Goal: Browse casually

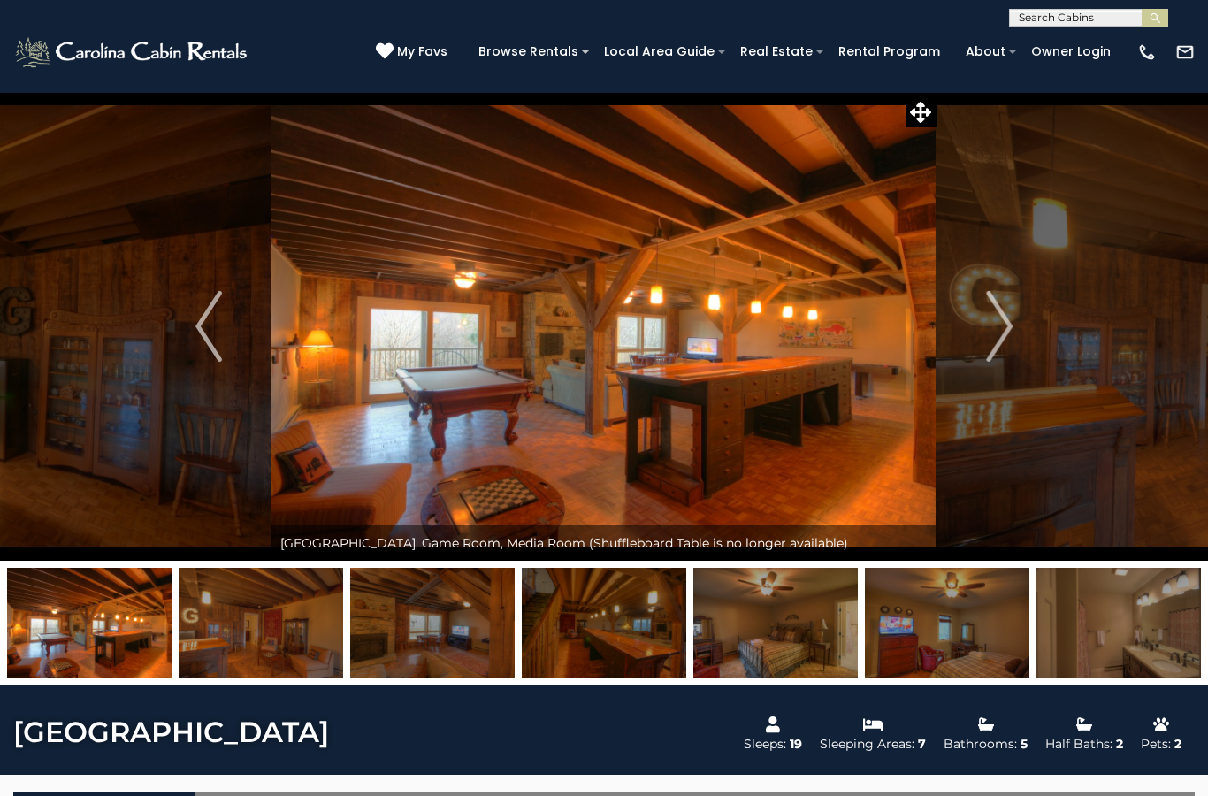
click at [995, 335] on img "Next" at bounding box center [999, 326] width 27 height 71
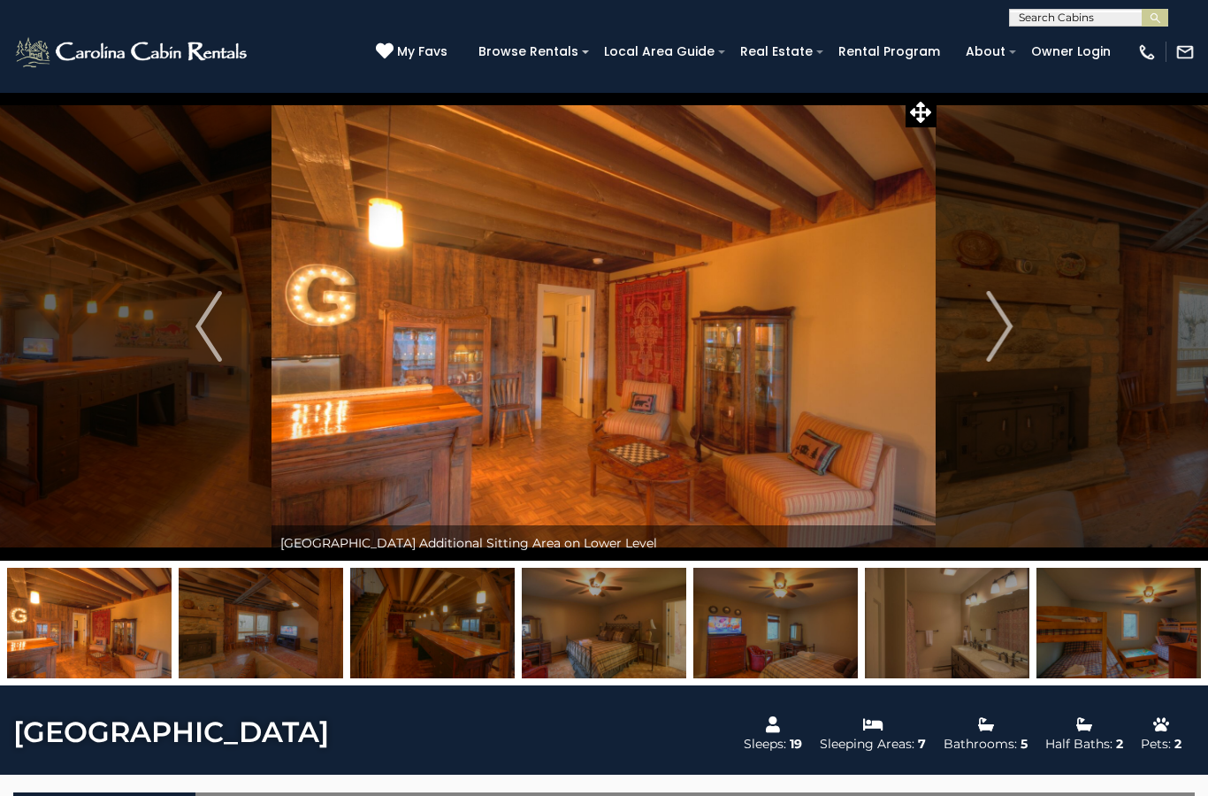
click at [998, 338] on img "Next" at bounding box center [999, 326] width 27 height 71
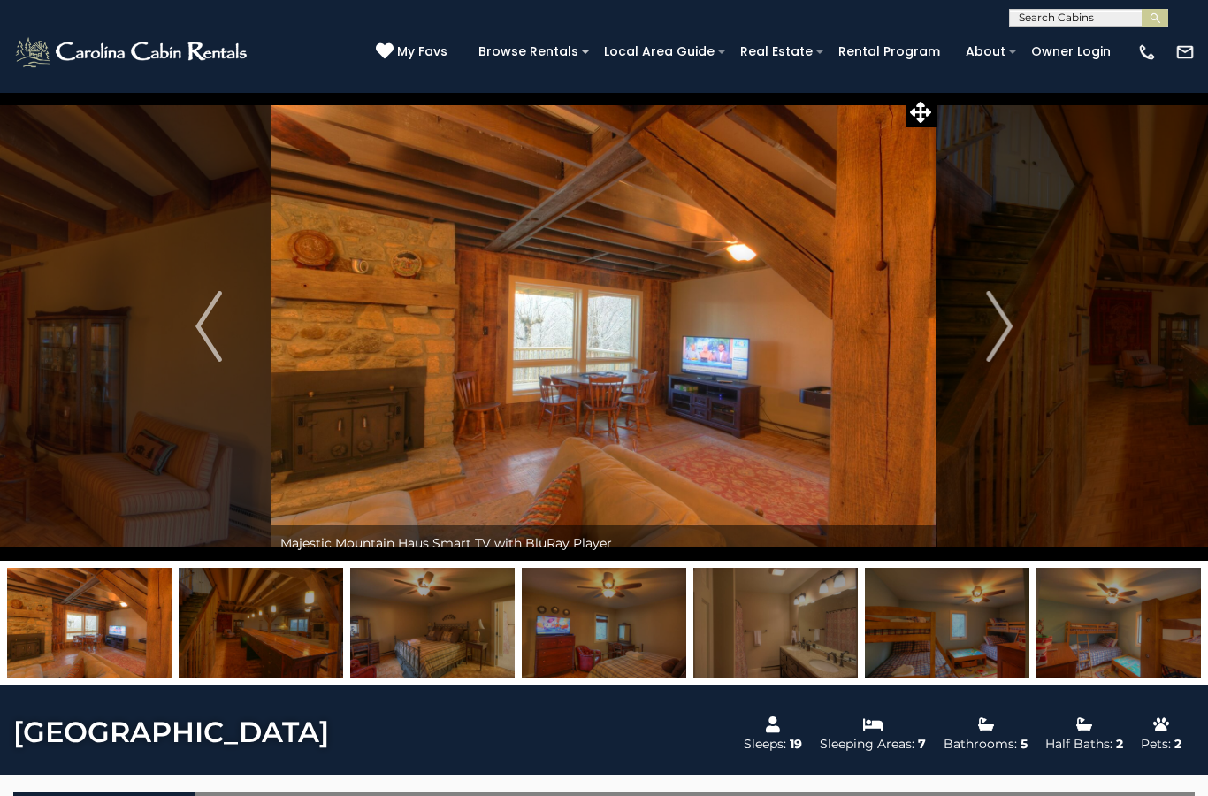
click at [977, 348] on button "Next" at bounding box center [999, 326] width 126 height 469
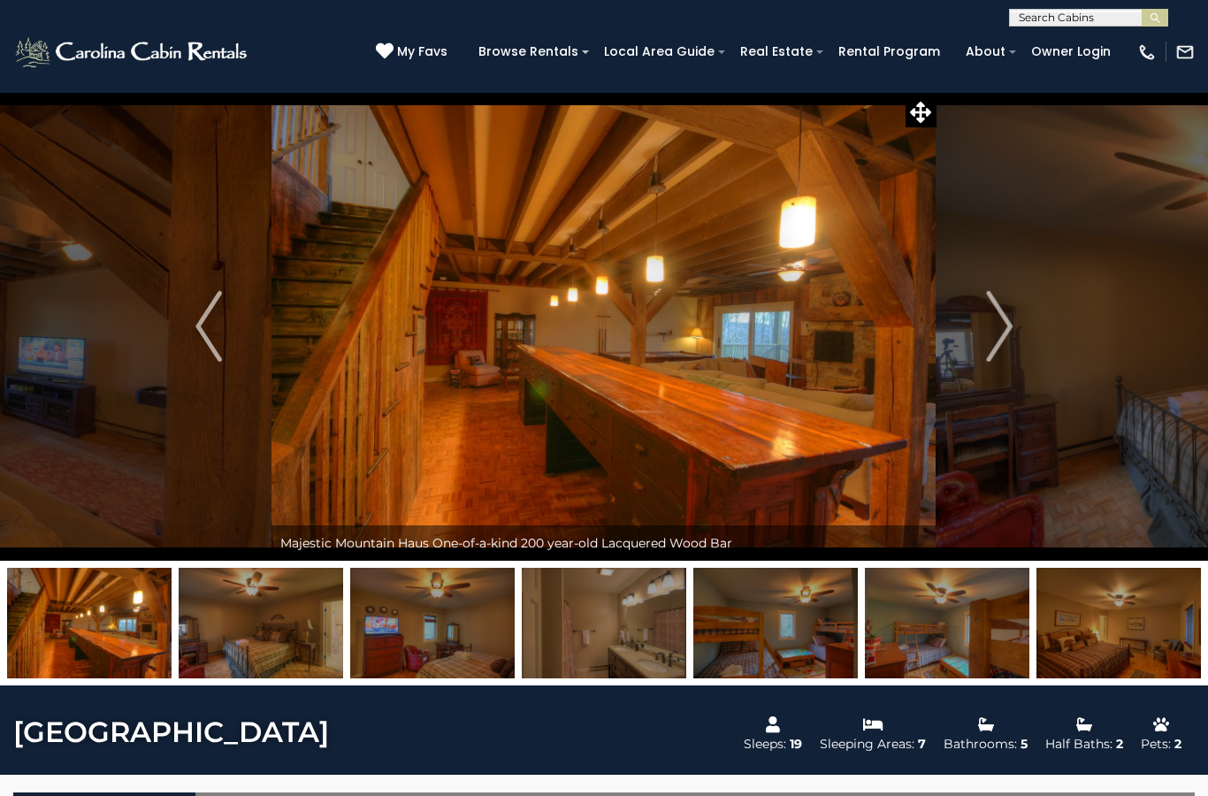
click at [997, 337] on img "Next" at bounding box center [999, 326] width 27 height 71
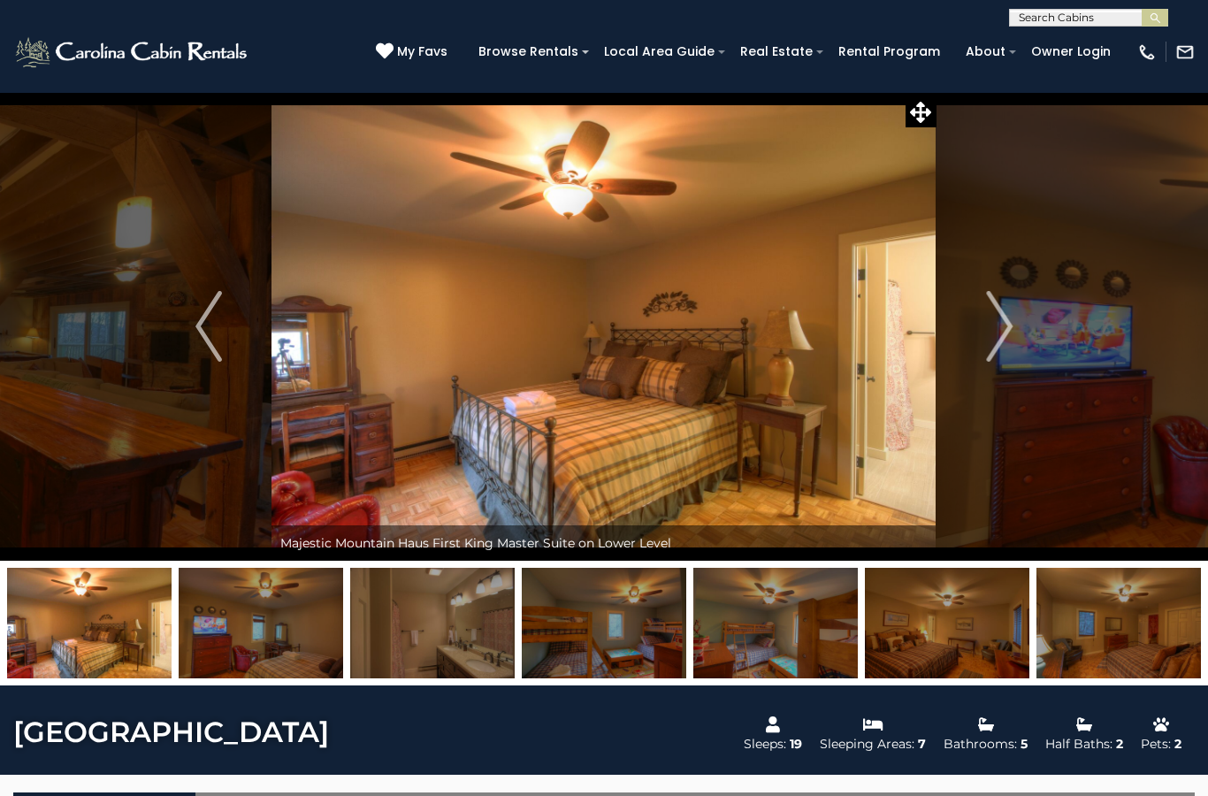
click at [208, 327] on img "Previous" at bounding box center [208, 326] width 27 height 71
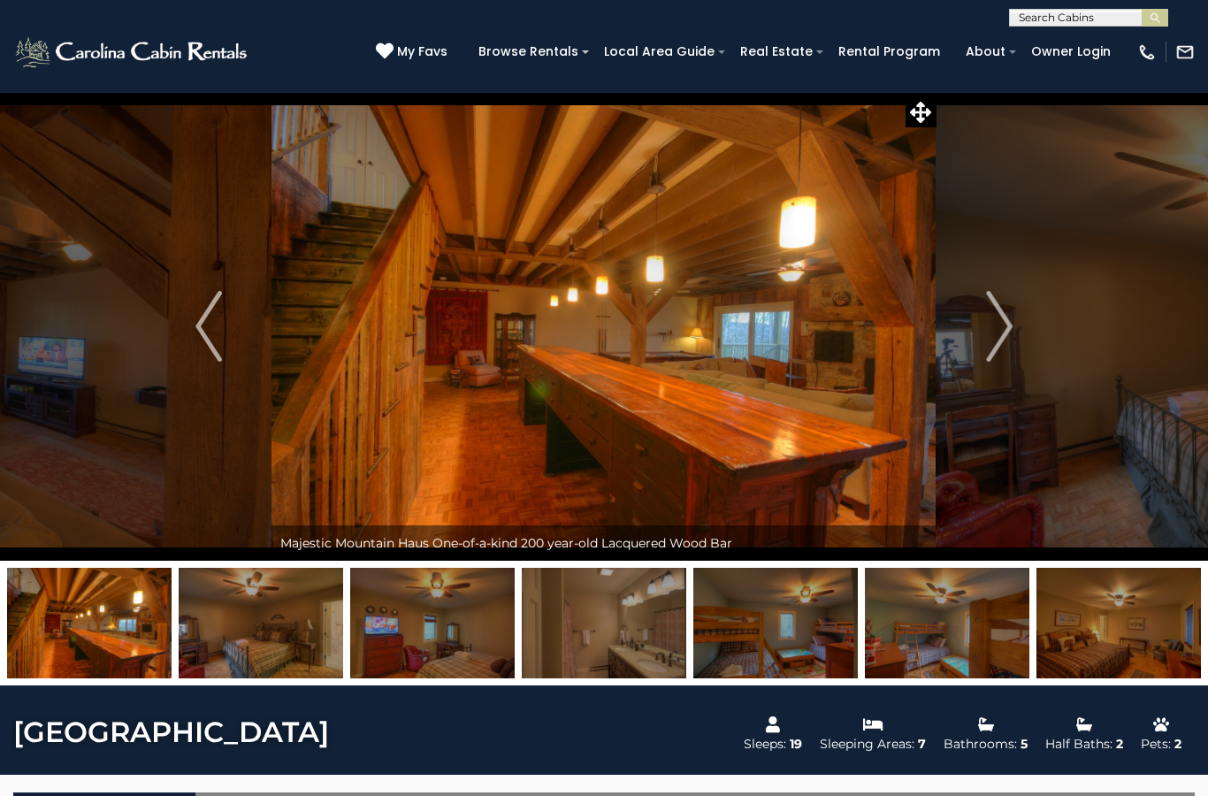
click at [1004, 330] on img "Next" at bounding box center [999, 326] width 27 height 71
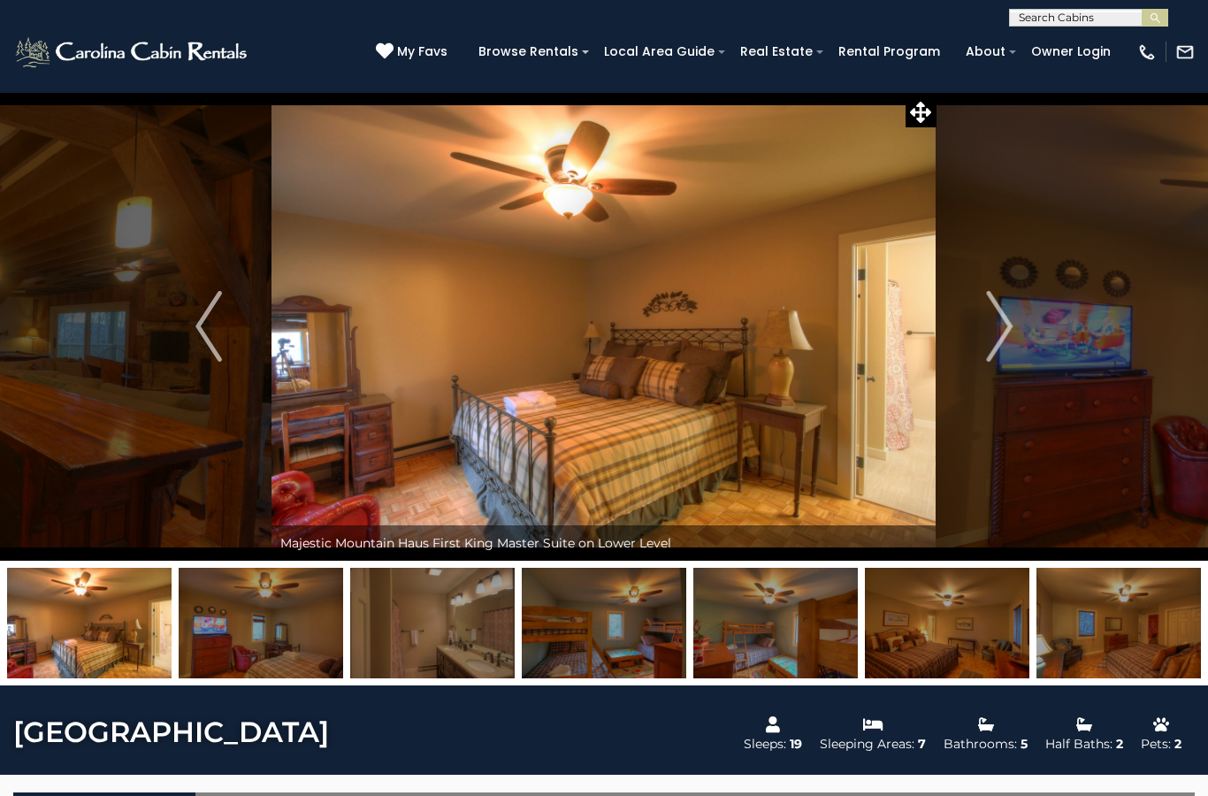
click at [1008, 331] on img "Next" at bounding box center [999, 326] width 27 height 71
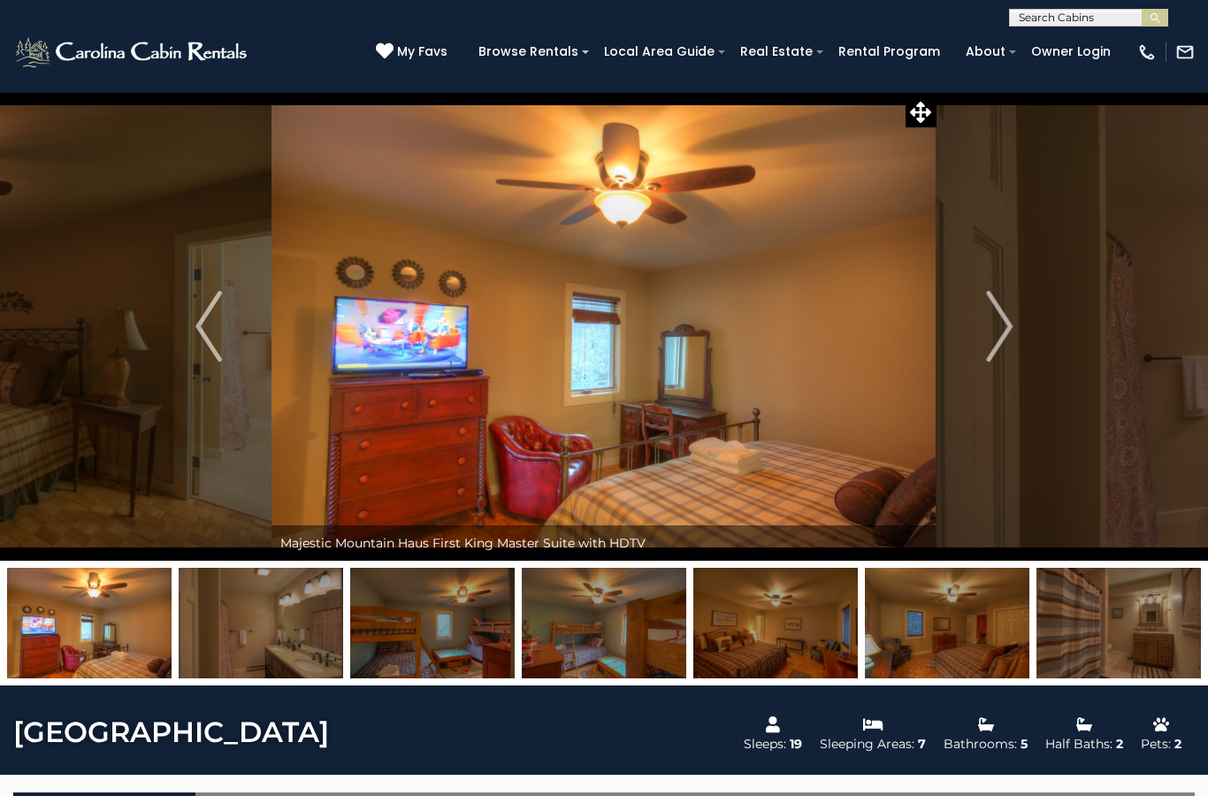
click at [1002, 337] on img "Next" at bounding box center [999, 326] width 27 height 71
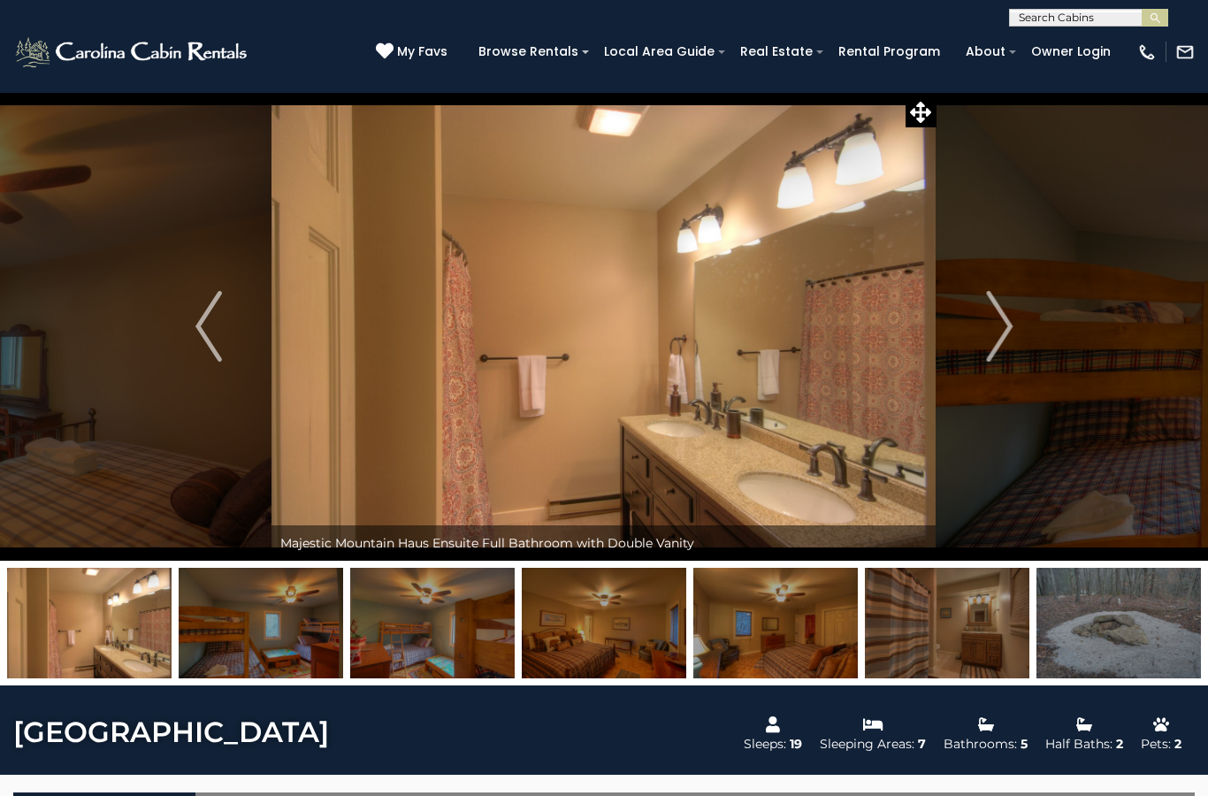
click at [996, 330] on img "Next" at bounding box center [999, 326] width 27 height 71
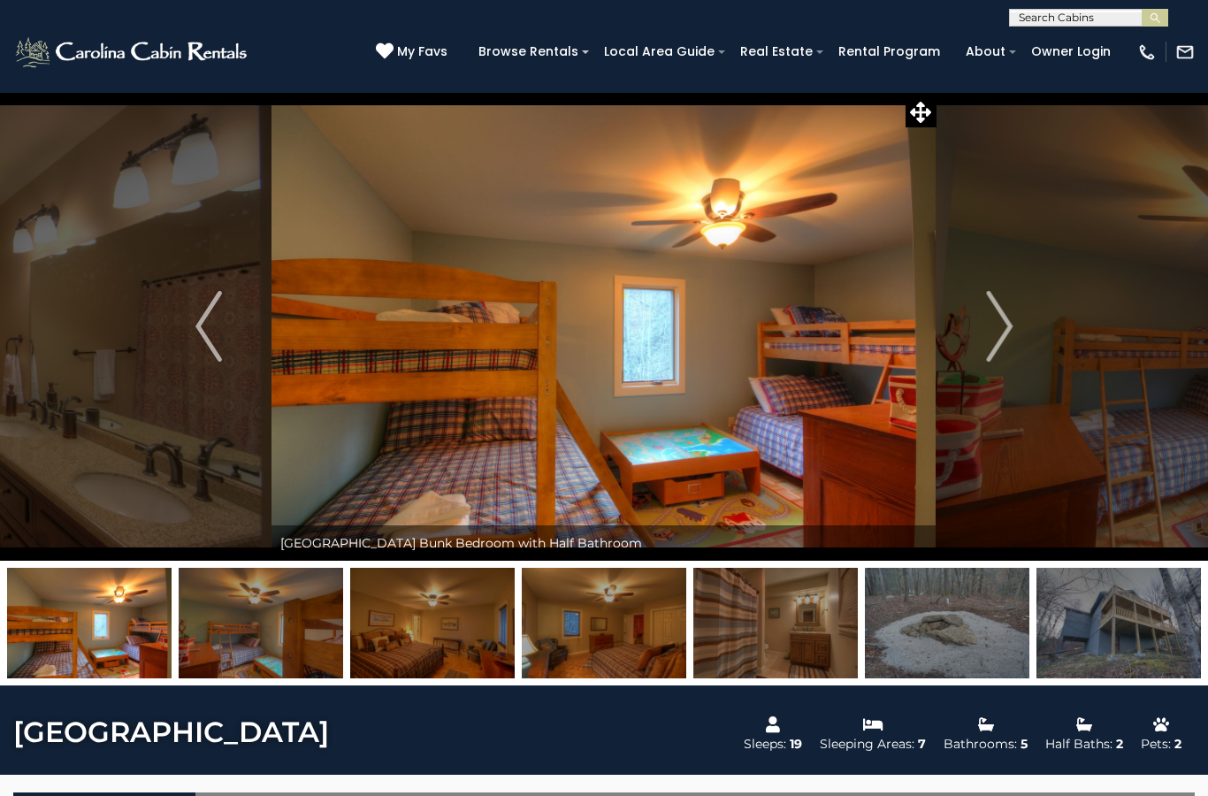
click at [1009, 340] on img "Next" at bounding box center [999, 326] width 27 height 71
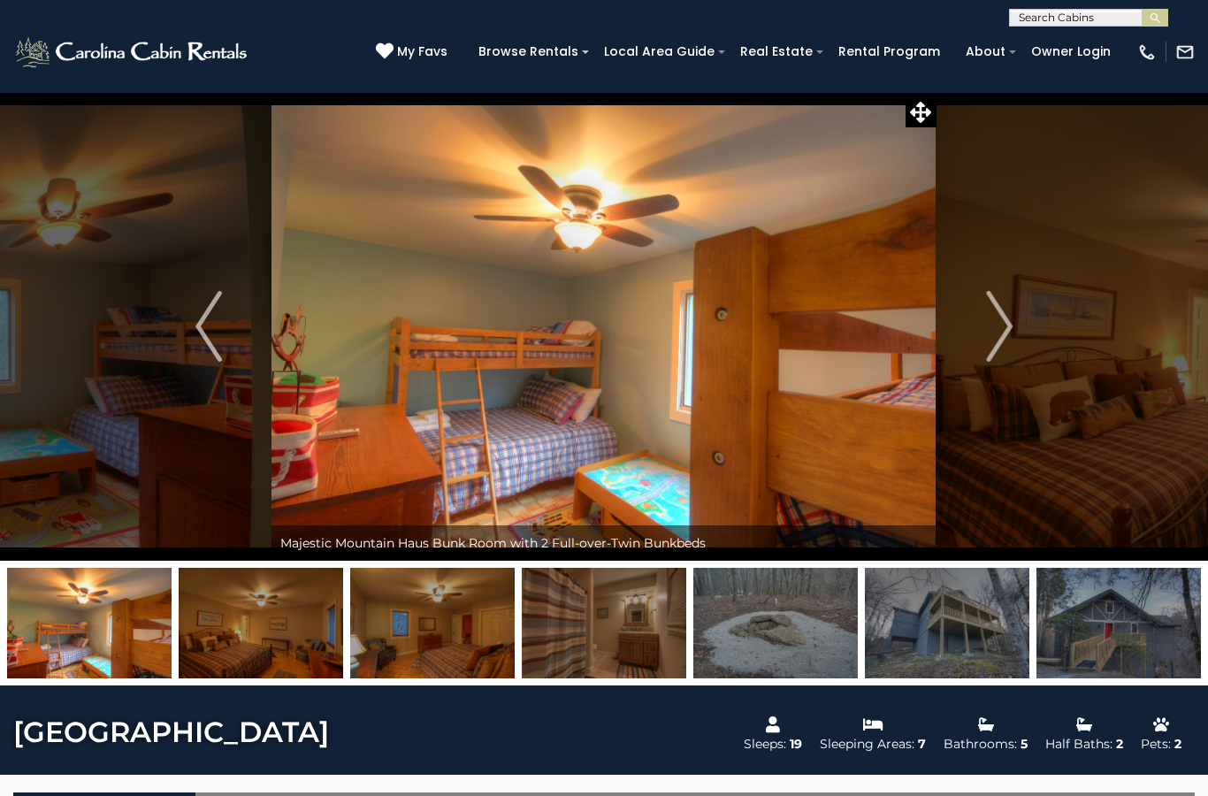
click at [947, 630] on img at bounding box center [947, 623] width 164 height 111
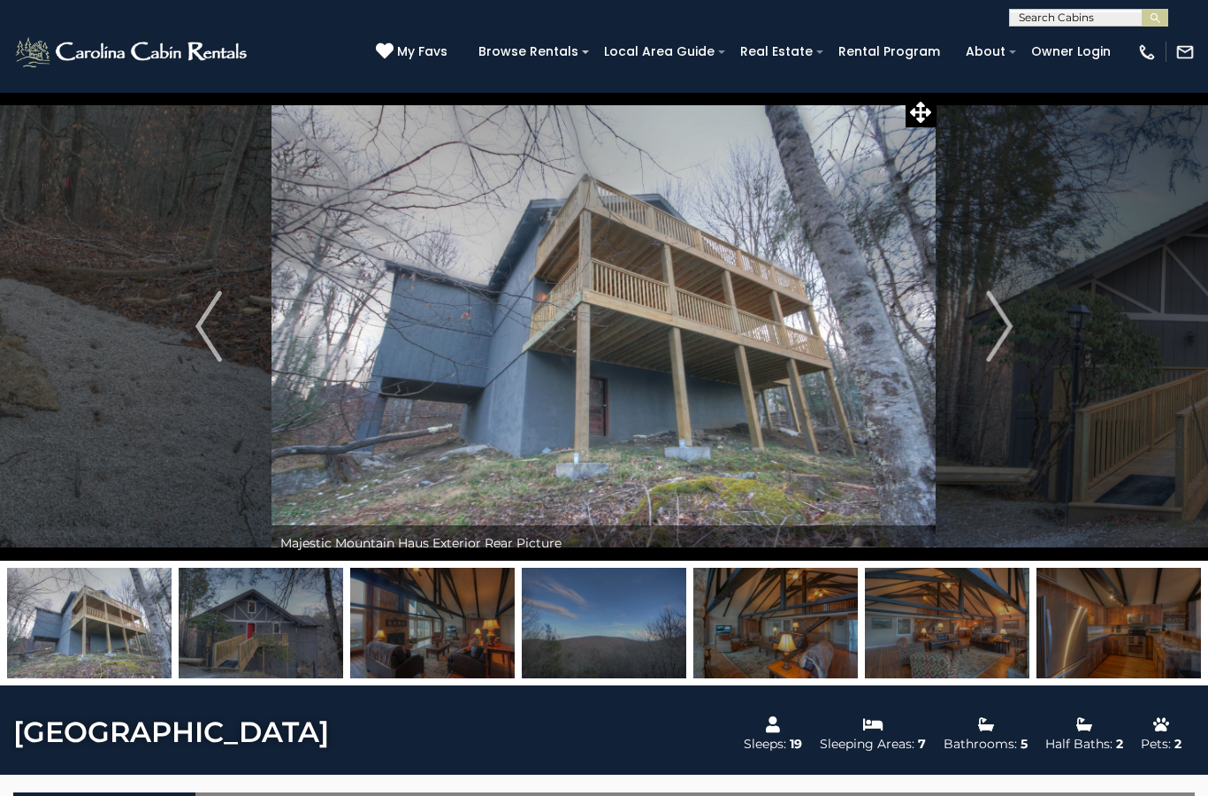
click at [1001, 336] on img "Next" at bounding box center [999, 326] width 27 height 71
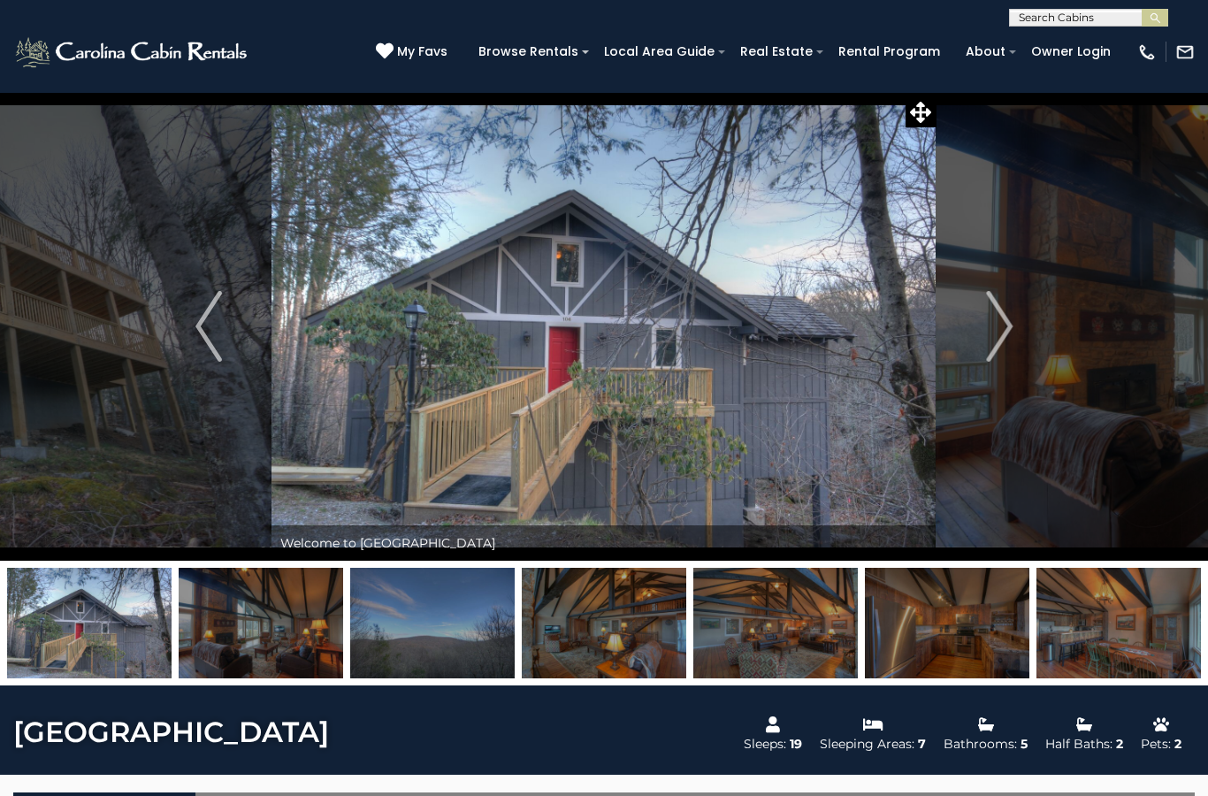
click at [1021, 334] on button "Next" at bounding box center [999, 326] width 126 height 469
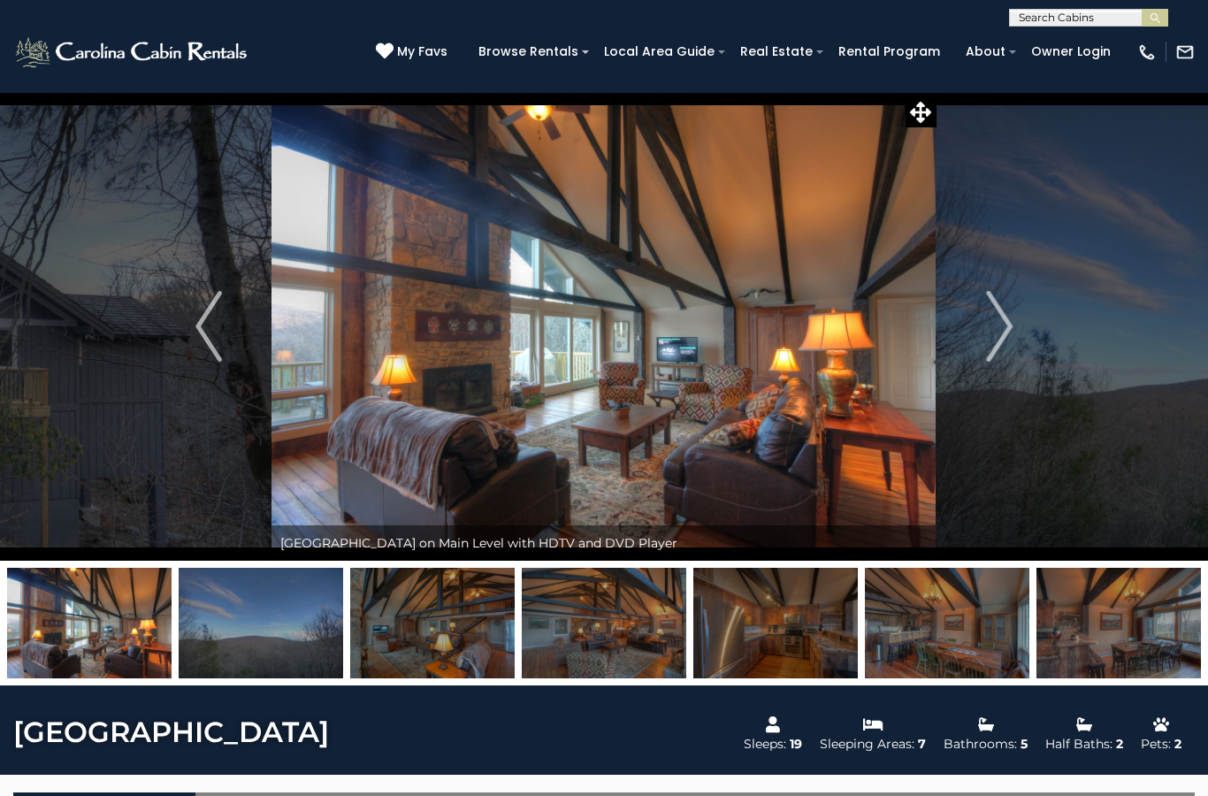
click at [215, 317] on img "Previous" at bounding box center [208, 326] width 27 height 71
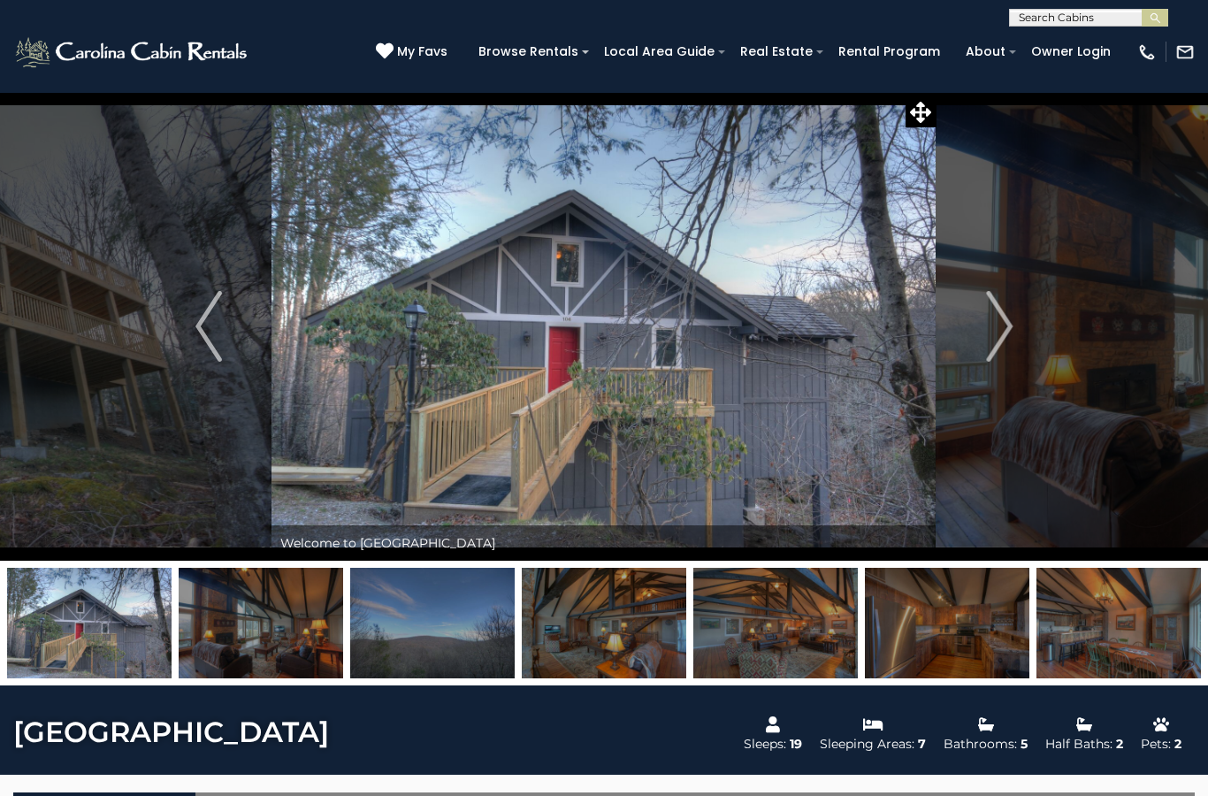
click at [205, 324] on img "Previous" at bounding box center [208, 326] width 27 height 71
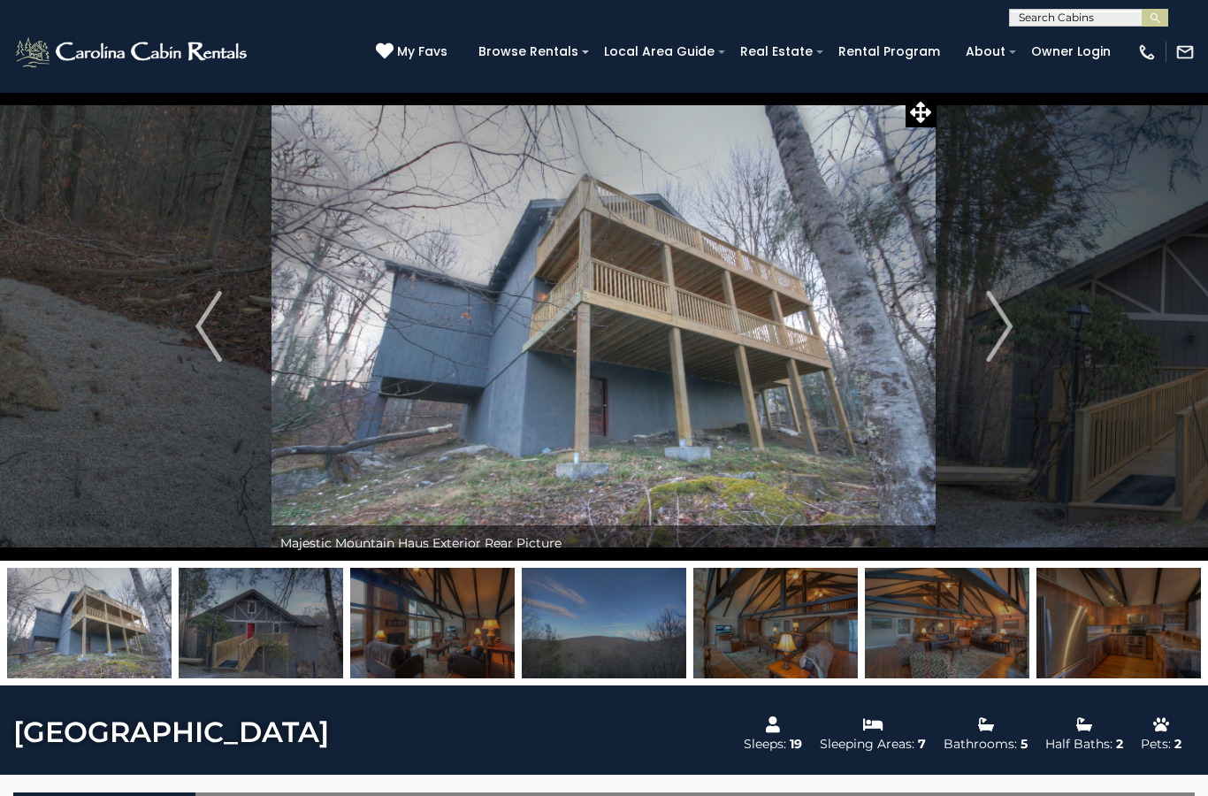
click at [214, 327] on img "Previous" at bounding box center [208, 326] width 27 height 71
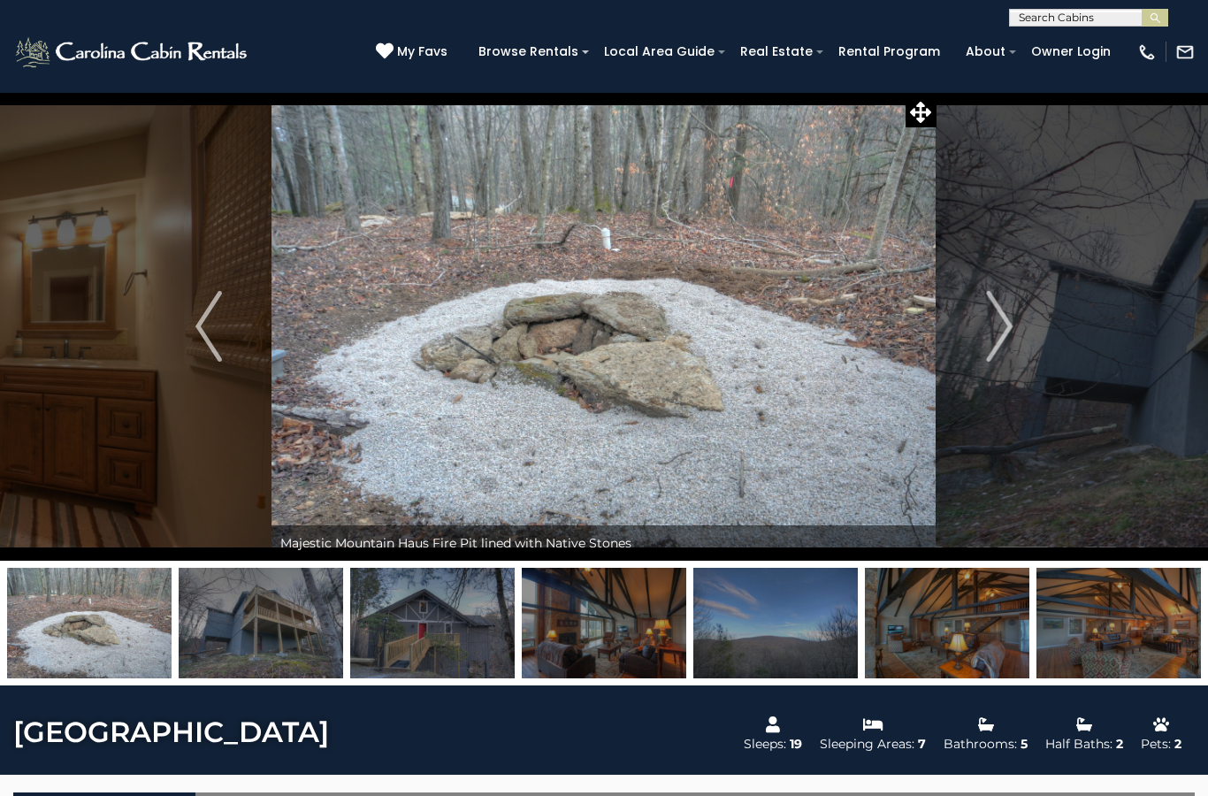
click at [207, 340] on img "Previous" at bounding box center [208, 326] width 27 height 71
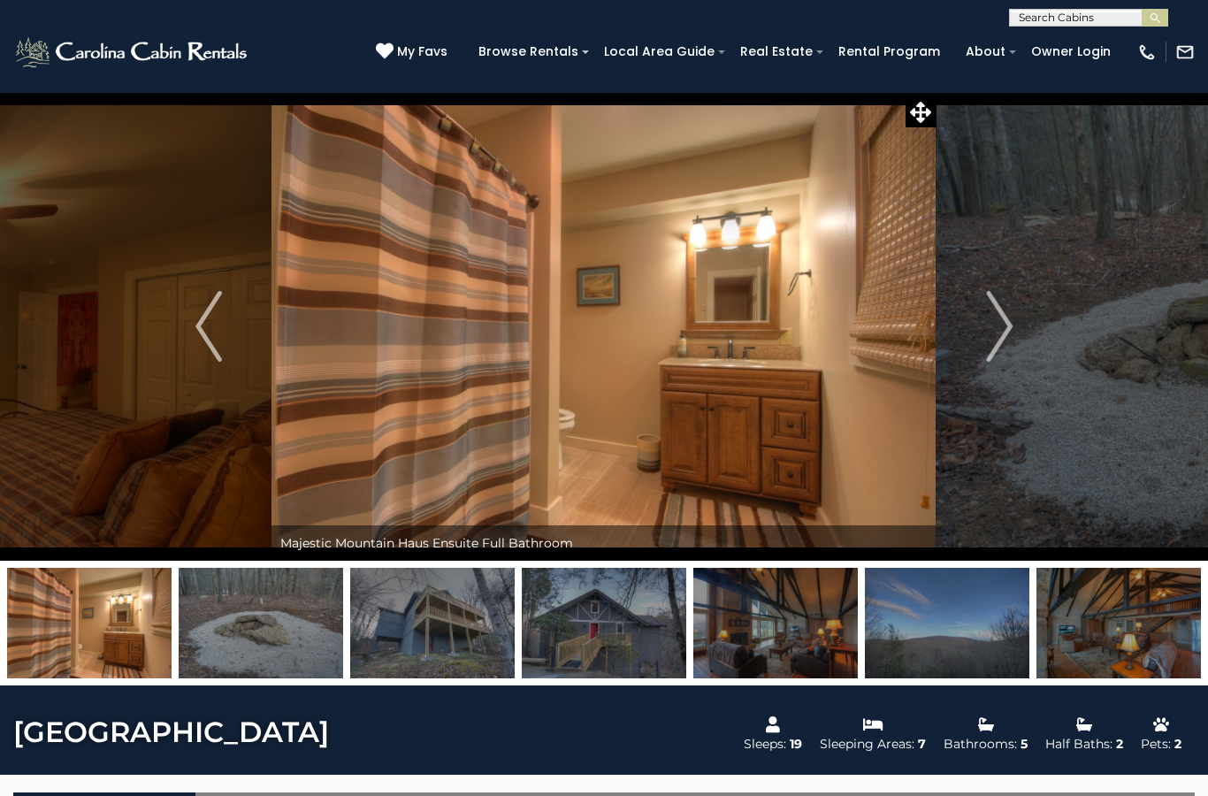
click at [231, 329] on button "Previous" at bounding box center [209, 326] width 126 height 469
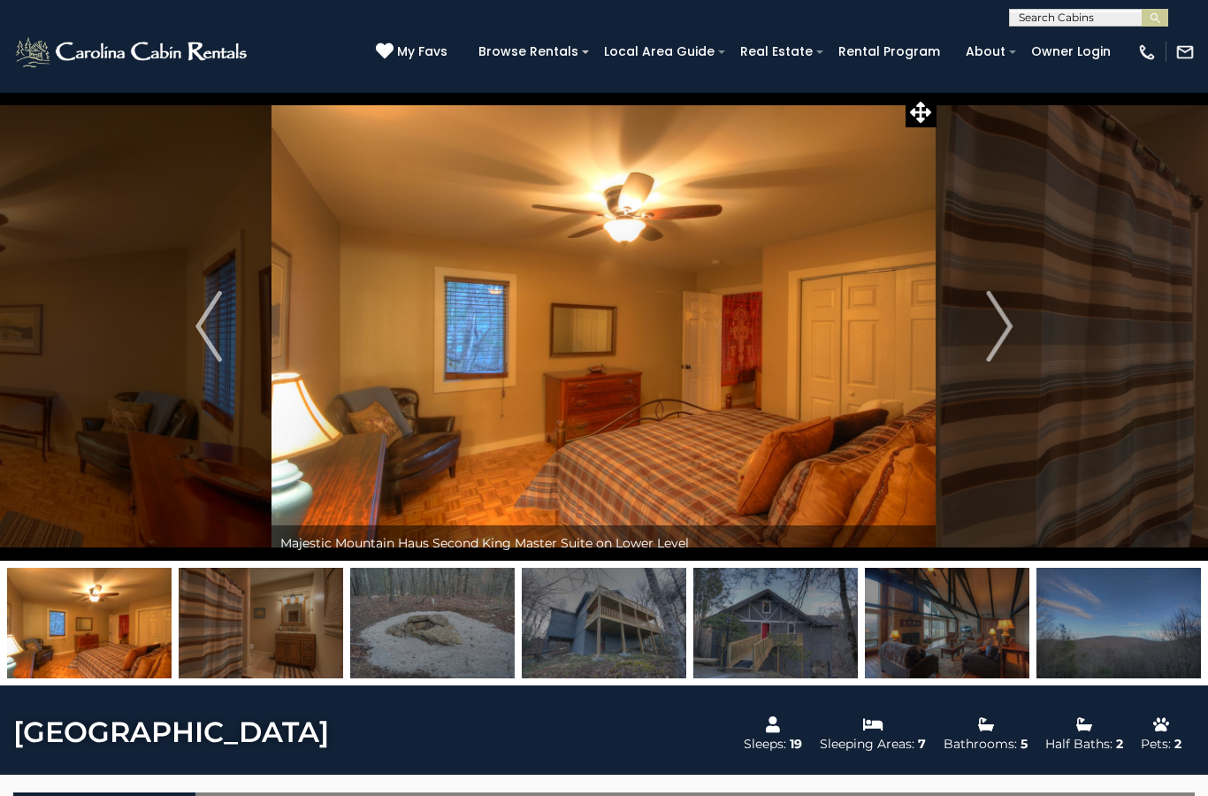
click at [231, 333] on button "Previous" at bounding box center [209, 326] width 126 height 469
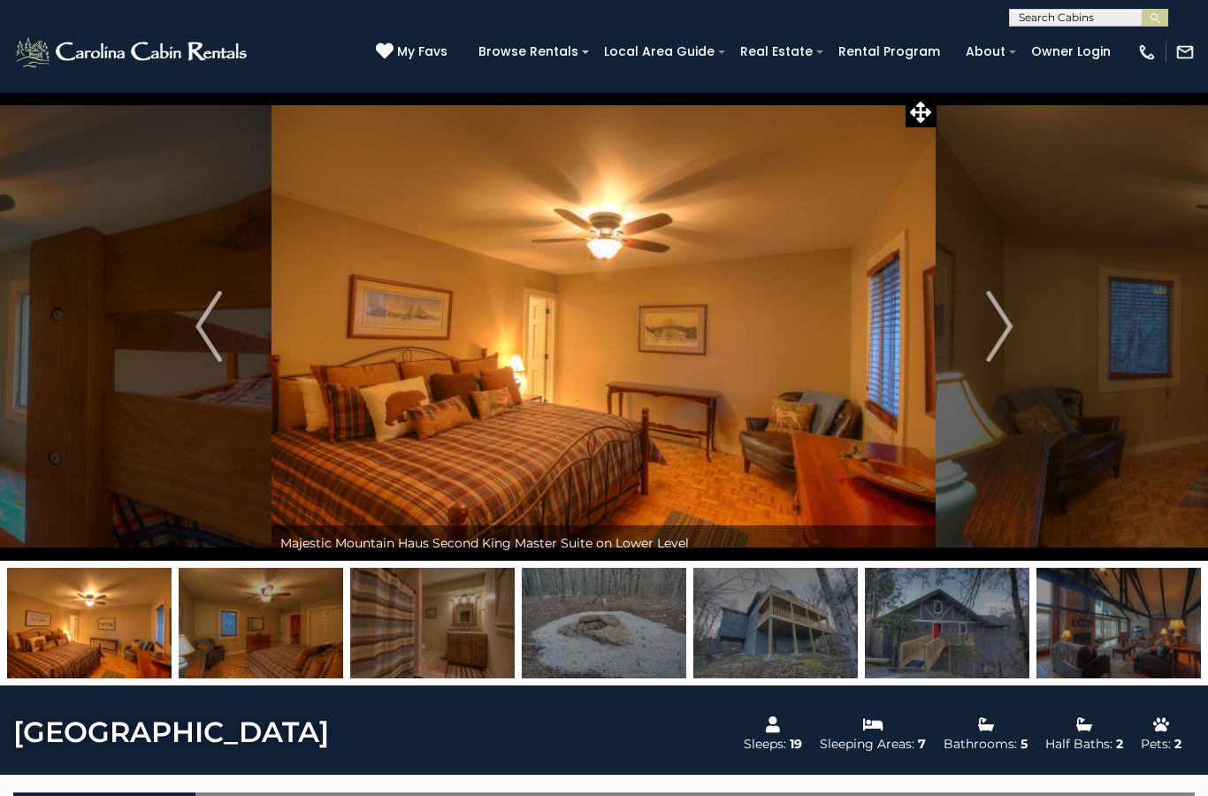
click at [211, 322] on img "Previous" at bounding box center [208, 326] width 27 height 71
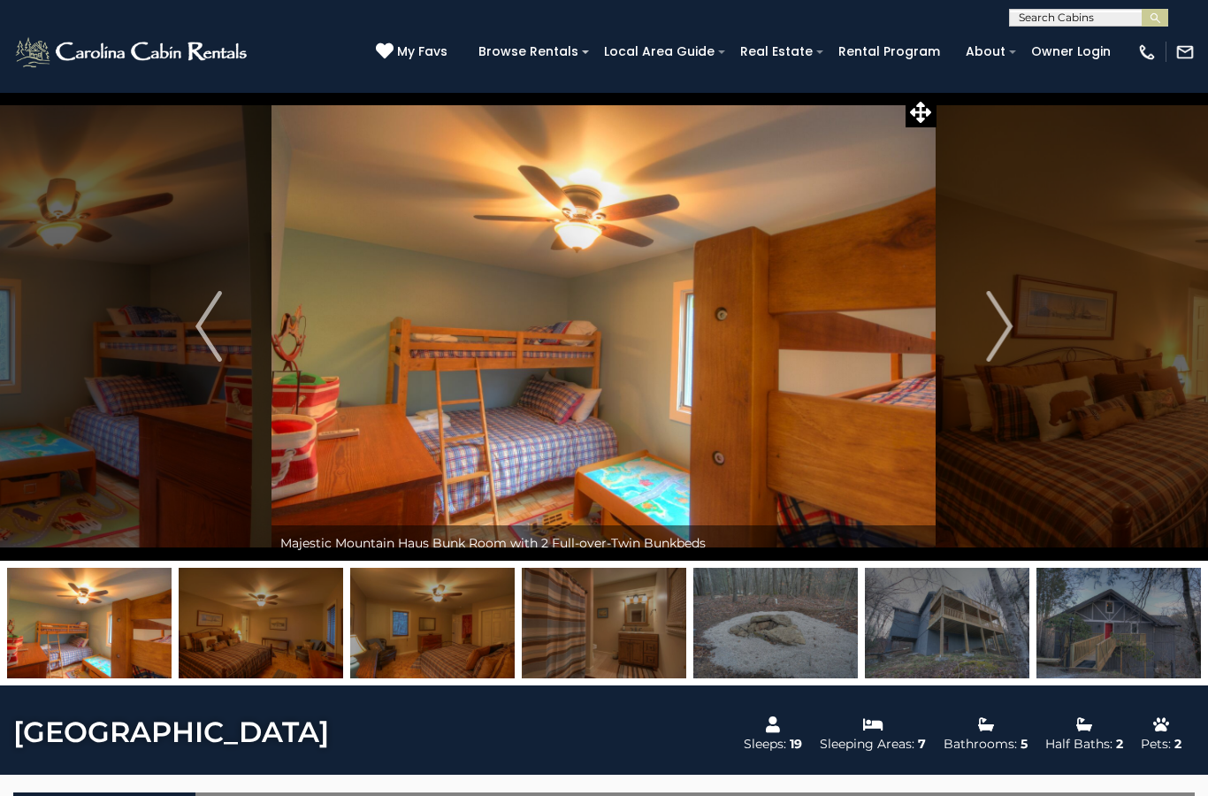
click at [212, 324] on img "Previous" at bounding box center [208, 326] width 27 height 71
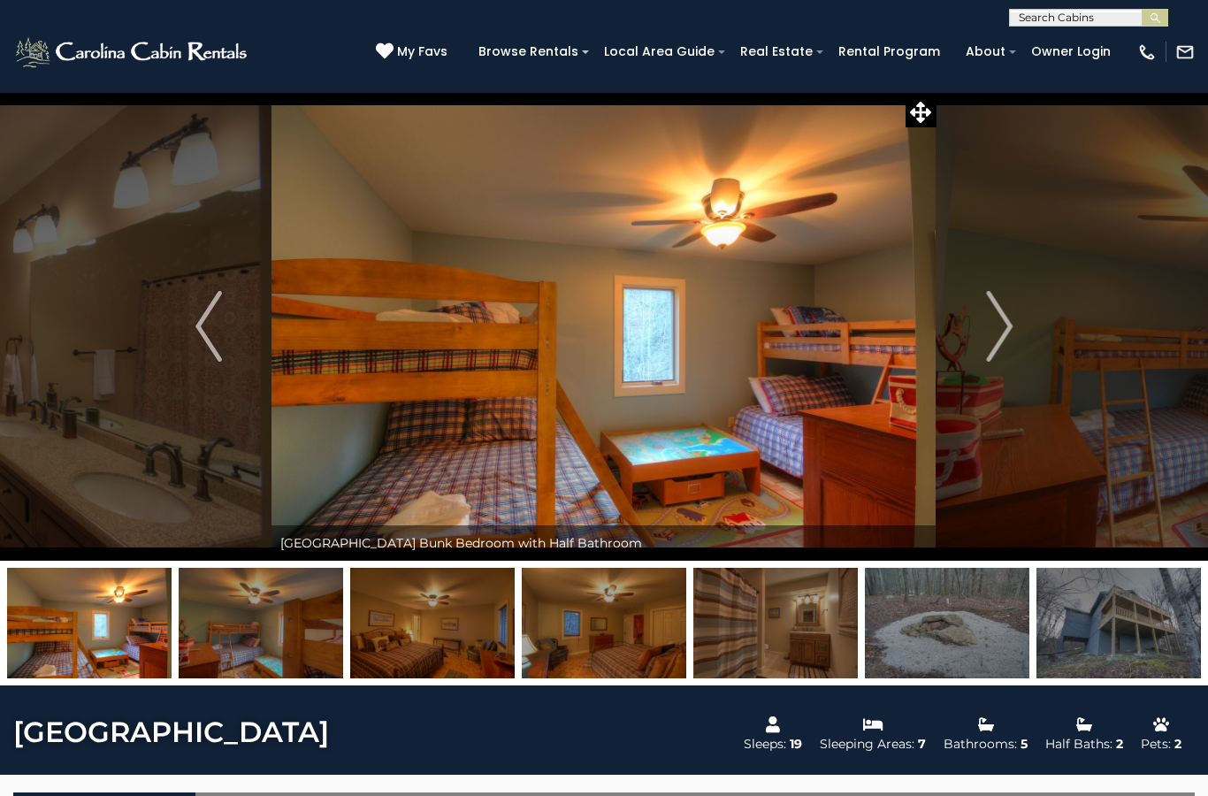
click at [222, 338] on img "Previous" at bounding box center [208, 326] width 27 height 71
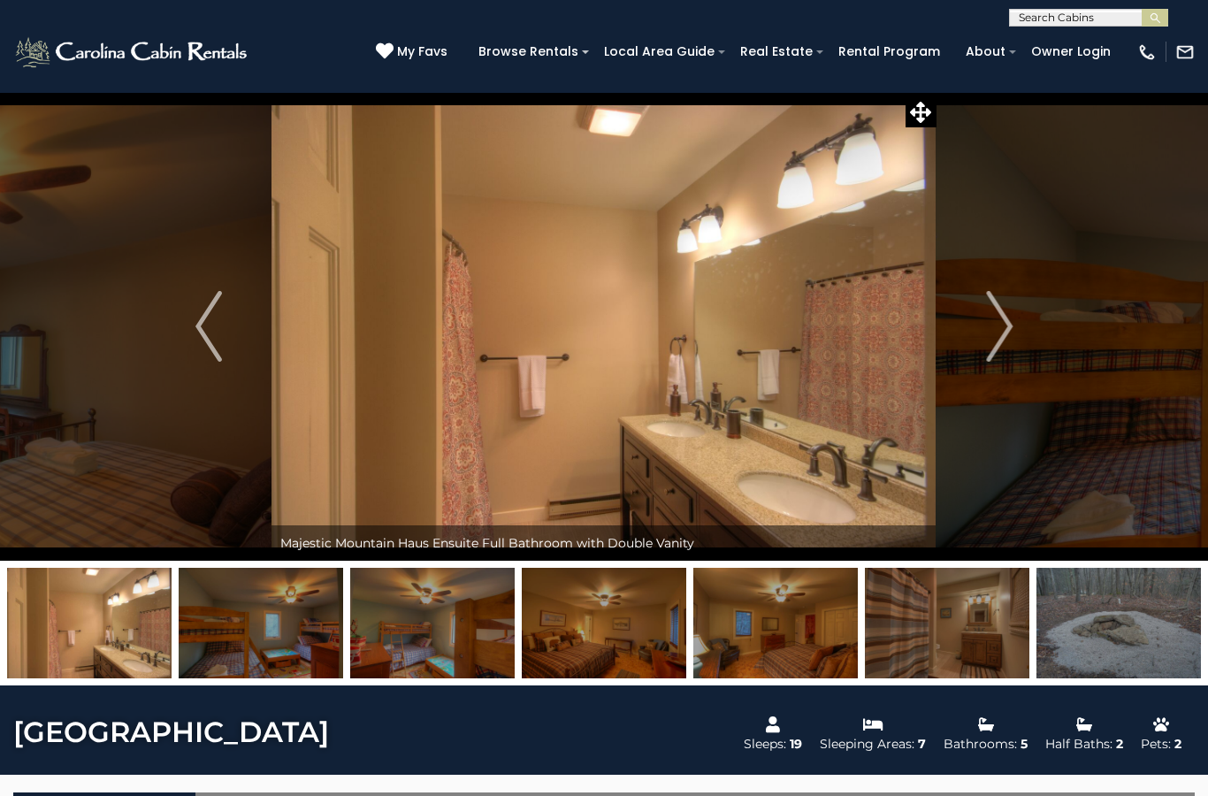
click at [211, 343] on img "Previous" at bounding box center [208, 326] width 27 height 71
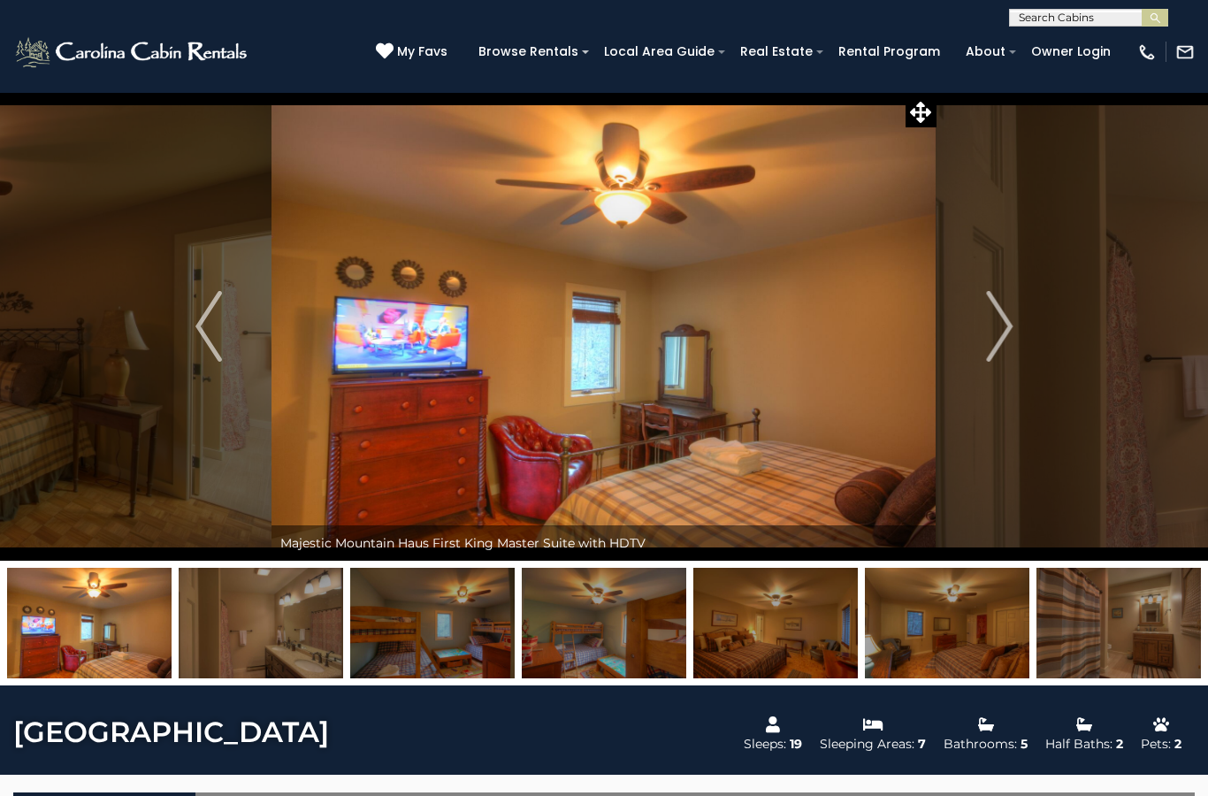
click at [219, 319] on img "Previous" at bounding box center [208, 326] width 27 height 71
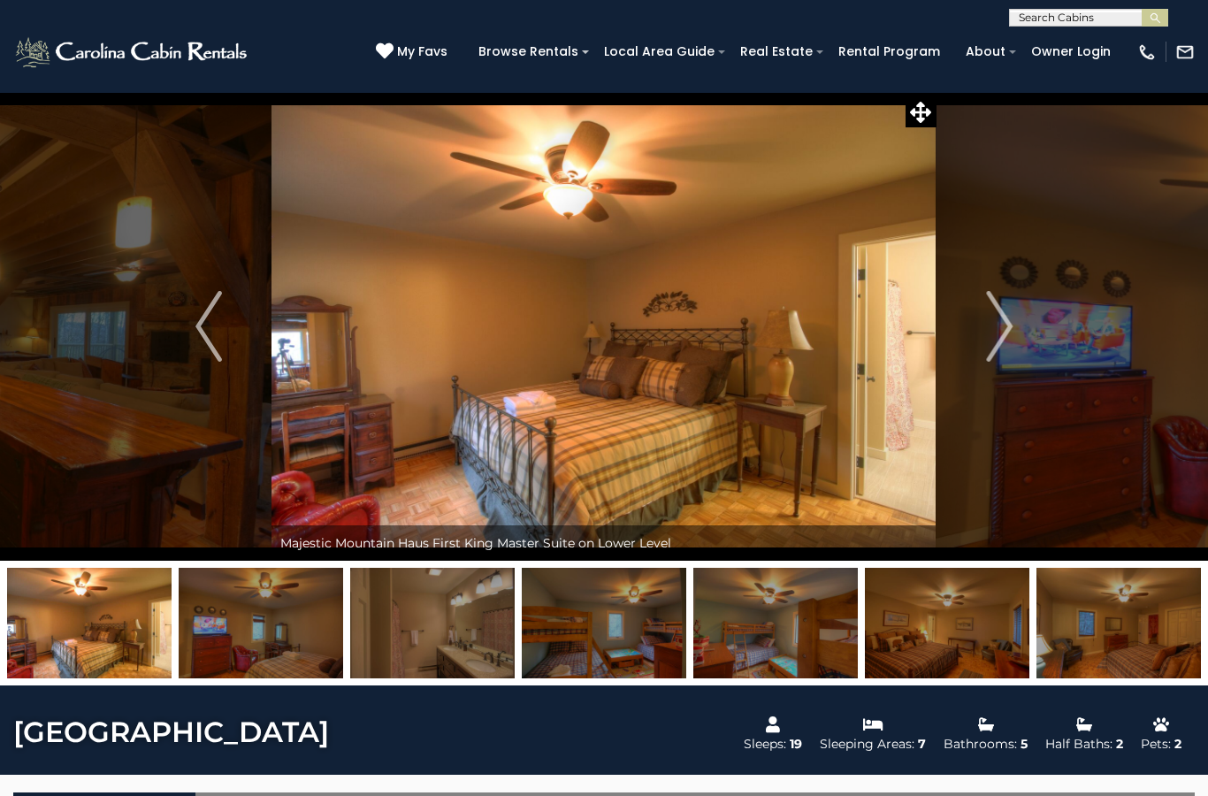
click at [999, 334] on img "Next" at bounding box center [999, 326] width 27 height 71
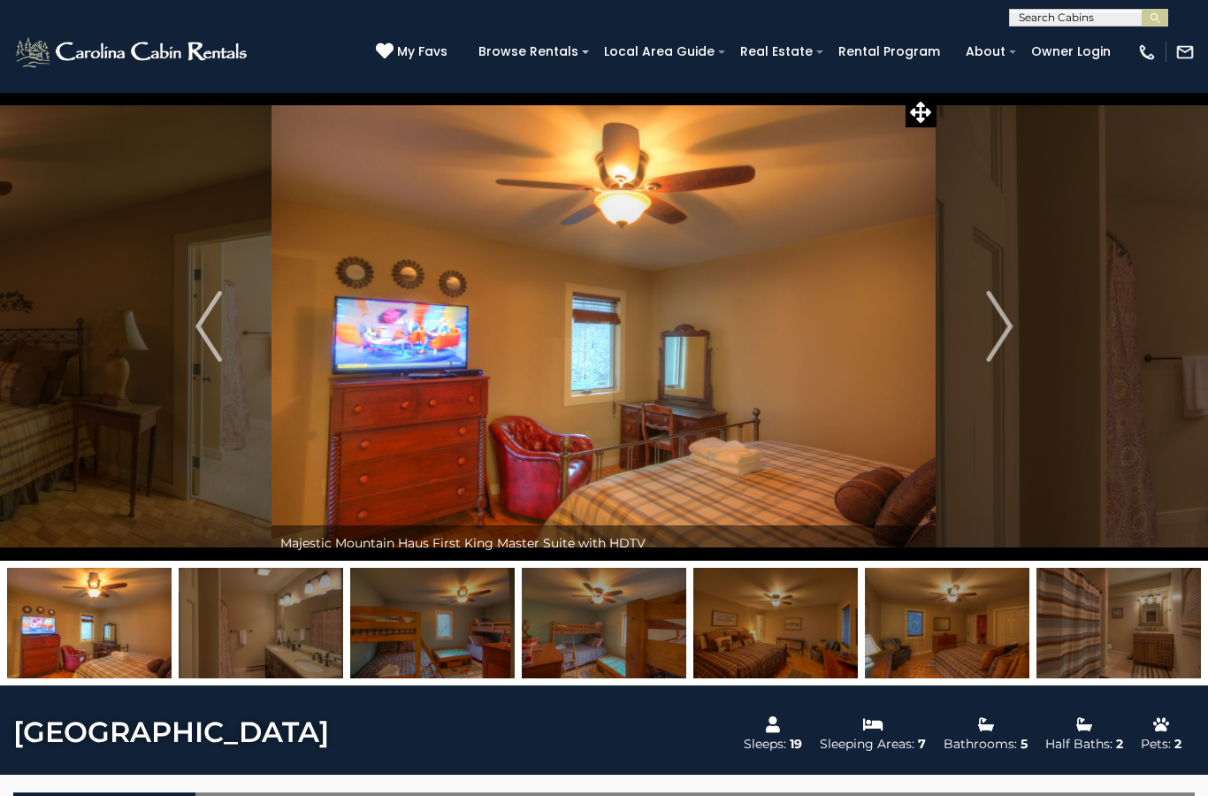
click at [207, 309] on img "Previous" at bounding box center [208, 326] width 27 height 71
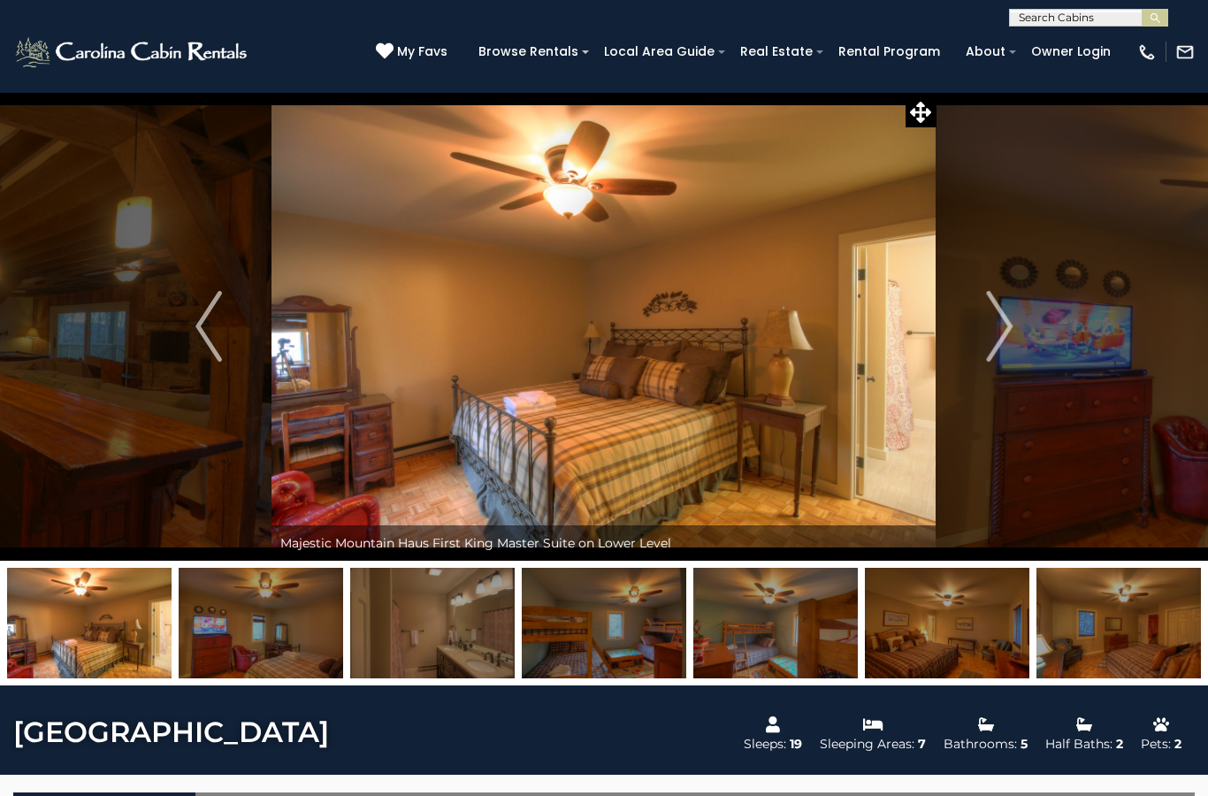
click at [225, 332] on button "Previous" at bounding box center [209, 326] width 126 height 469
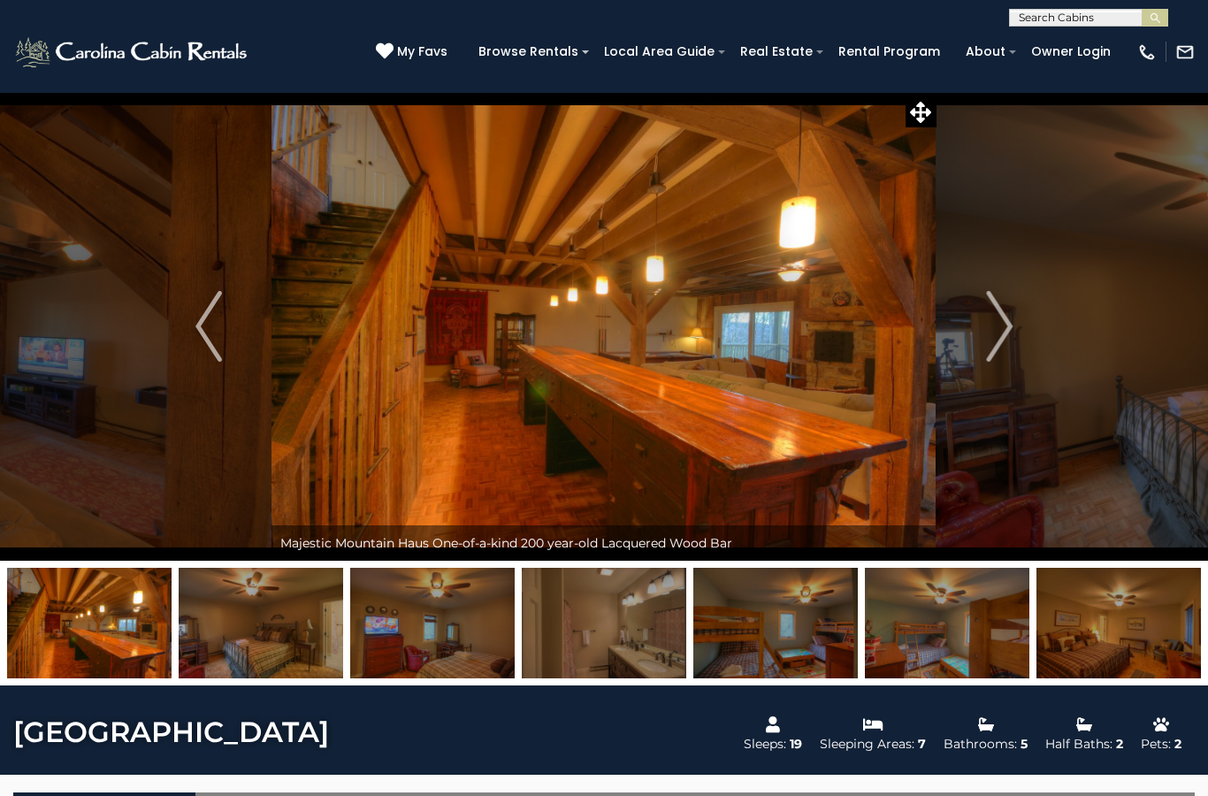
click at [219, 324] on img "Previous" at bounding box center [208, 326] width 27 height 71
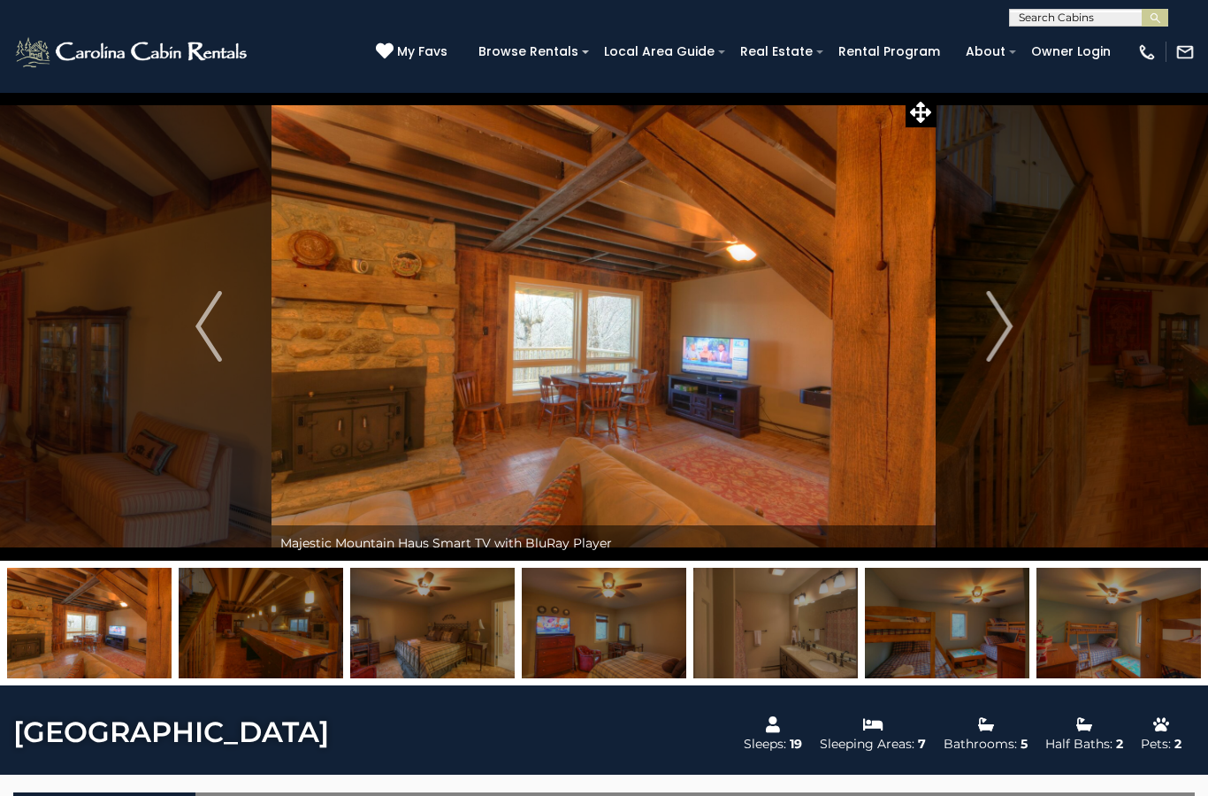
click at [211, 314] on img "Previous" at bounding box center [208, 326] width 27 height 71
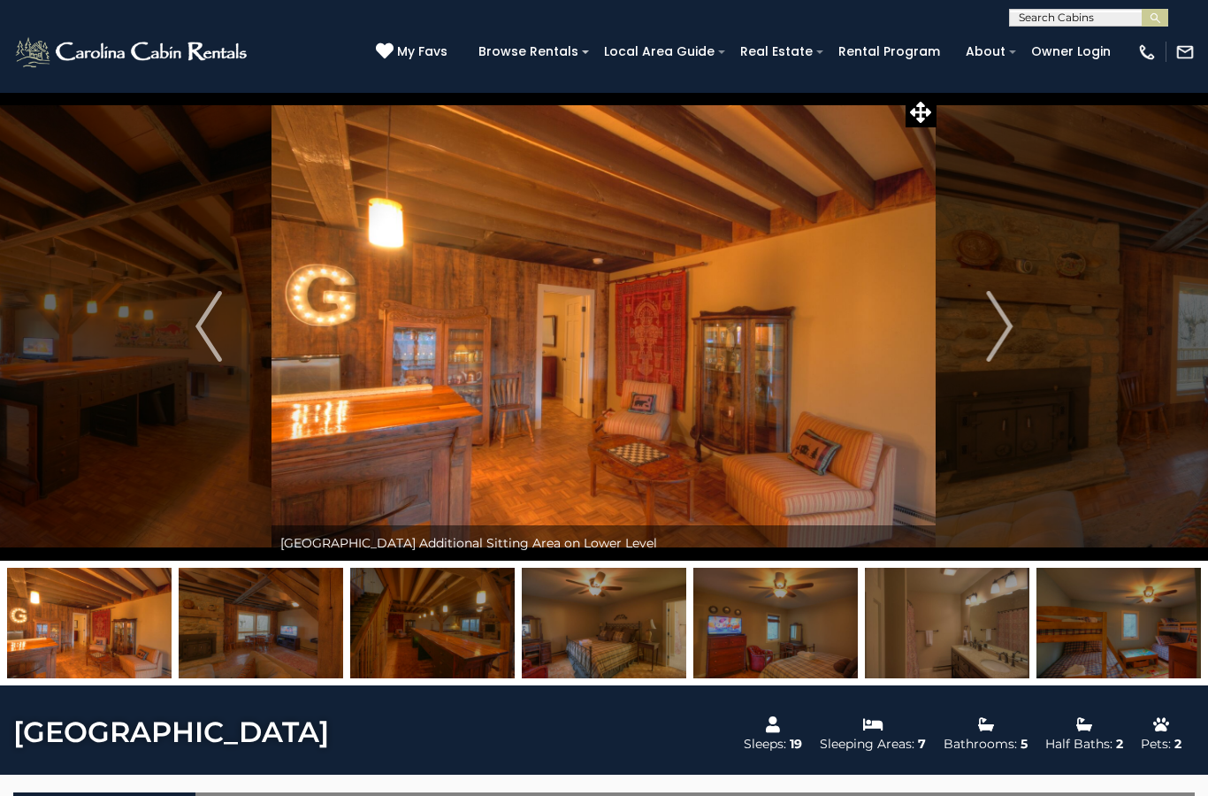
click at [216, 330] on img "Previous" at bounding box center [208, 326] width 27 height 71
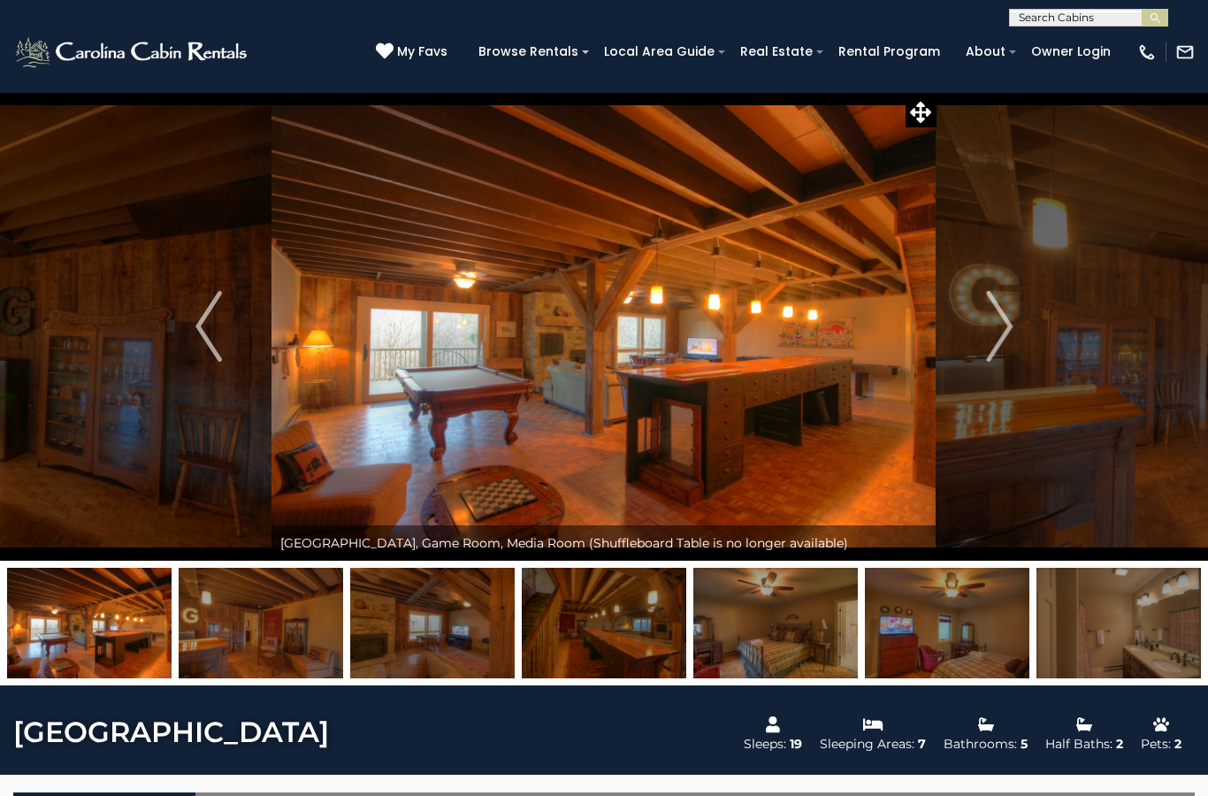
click at [211, 340] on img "Previous" at bounding box center [208, 326] width 27 height 71
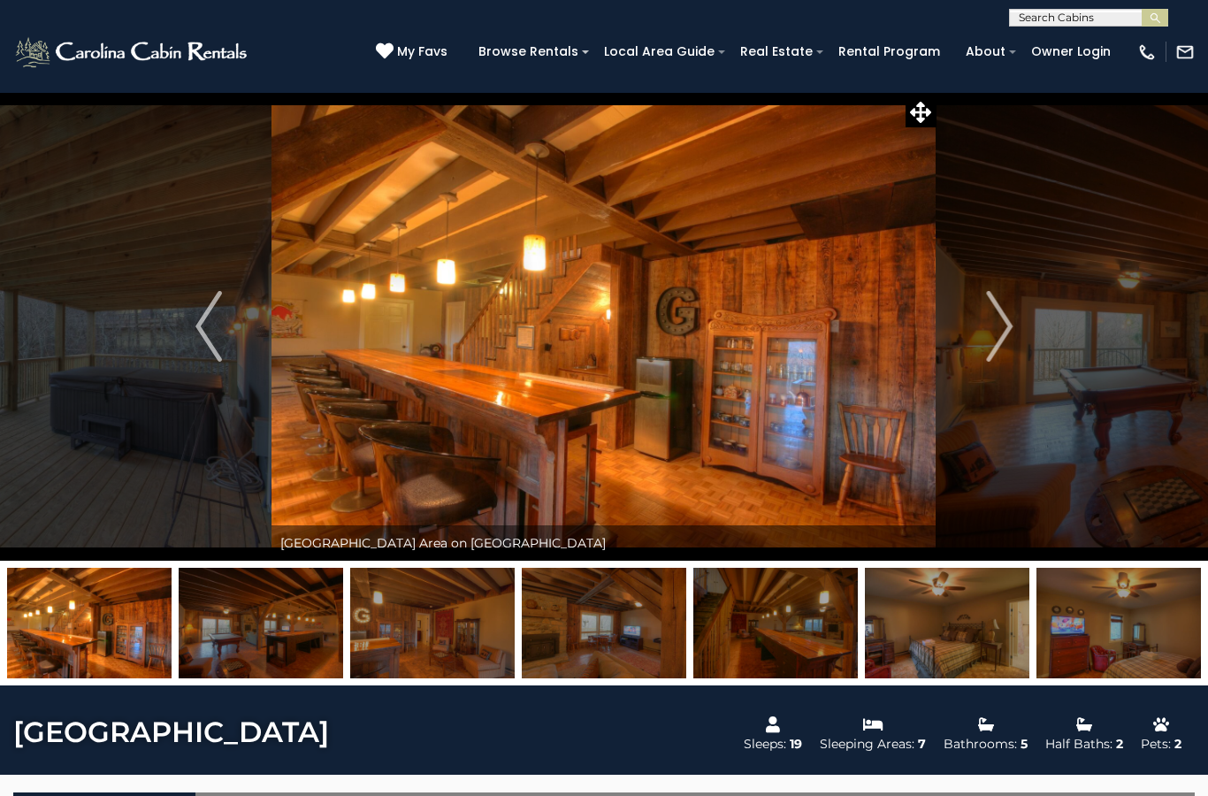
click at [220, 330] on img "Previous" at bounding box center [208, 326] width 27 height 71
